Goal: Navigation & Orientation: Find specific page/section

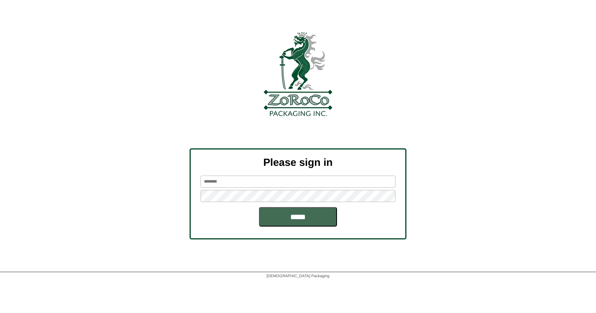
type input "******"
click at [281, 217] on input "*****" at bounding box center [298, 216] width 78 height 19
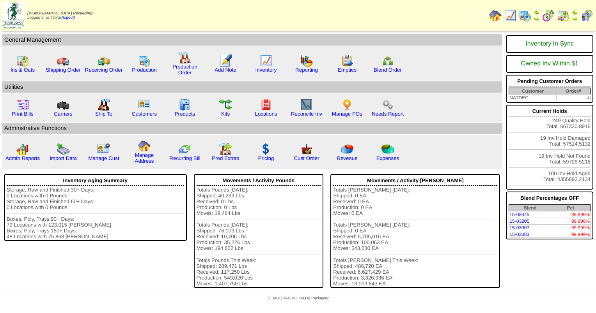
click at [529, 15] on img at bounding box center [524, 15] width 12 height 12
click at [525, 16] on img at bounding box center [524, 15] width 12 height 12
